Goal: Obtain resource: Download file/media

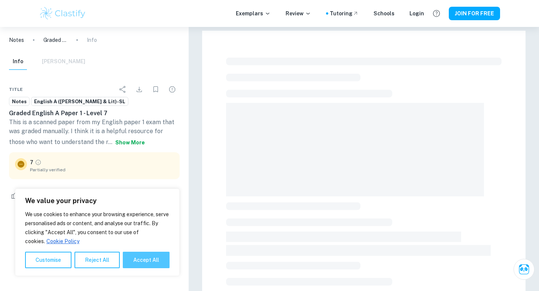
click at [136, 267] on button "Accept All" at bounding box center [146, 260] width 47 height 16
checkbox input "true"
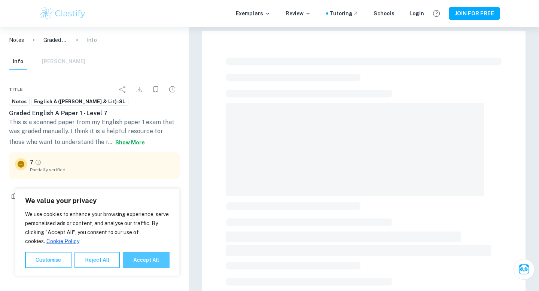
checkbox input "true"
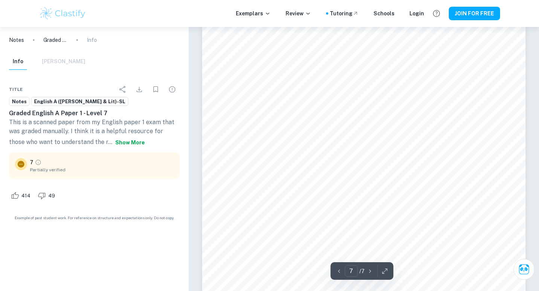
scroll to position [3079, 0]
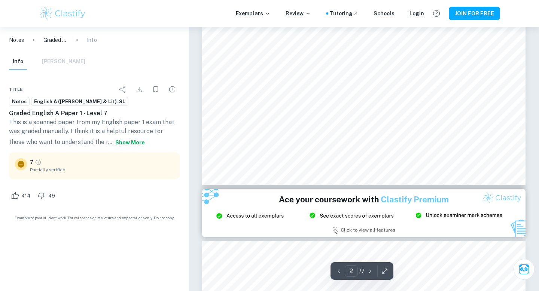
type input "3"
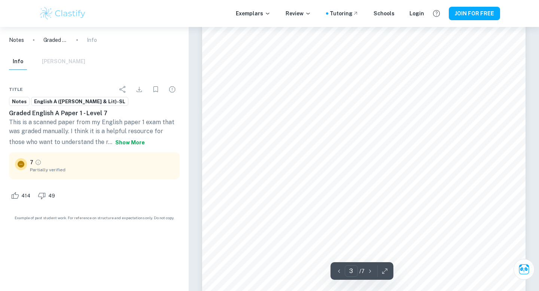
scroll to position [1012, 0]
